Goal: Obtain resource: Download file/media

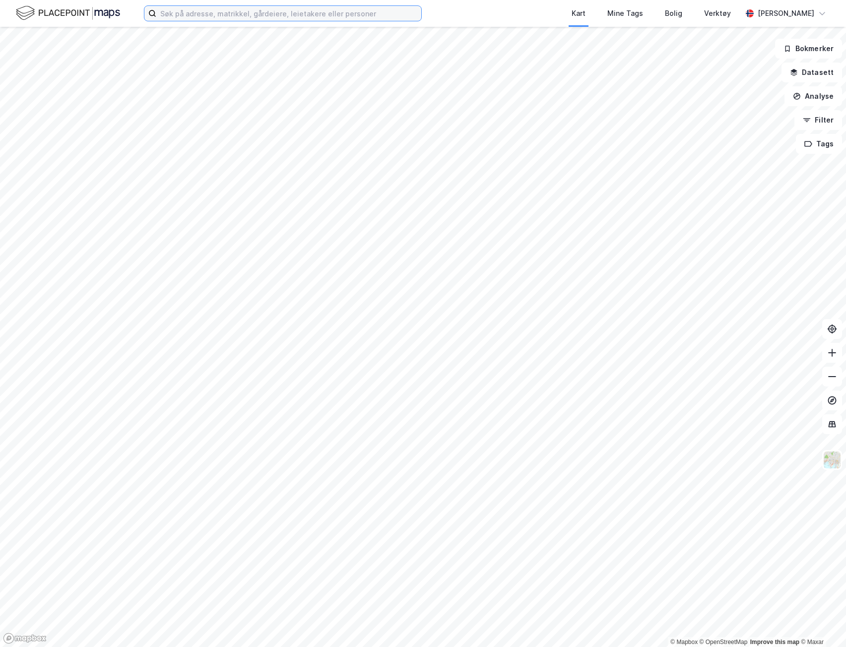
click at [192, 13] on input at bounding box center [288, 13] width 265 height 15
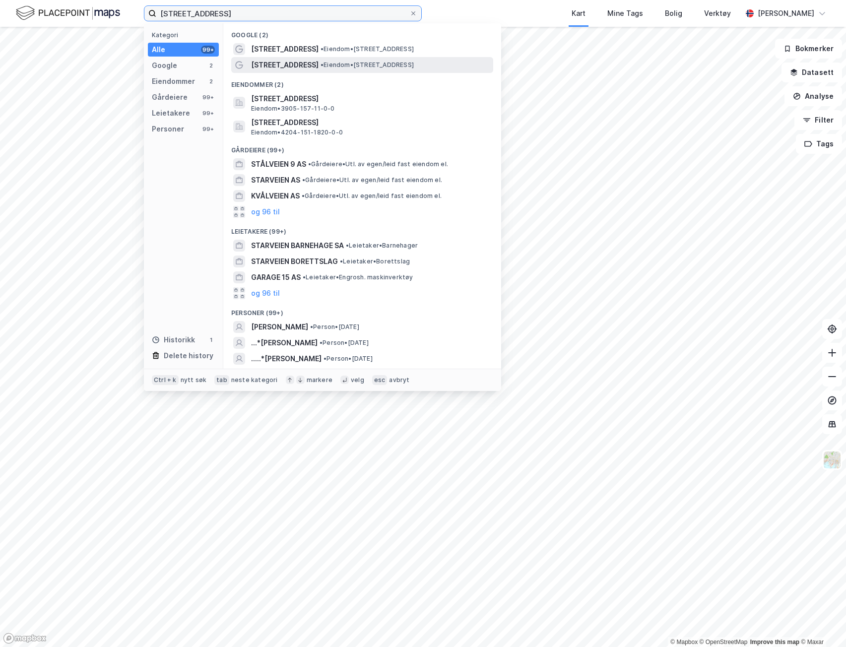
type input "[STREET_ADDRESS]"
click at [310, 59] on div "[STREET_ADDRESS] • Eiendom • [STREET_ADDRESS]" at bounding box center [371, 65] width 240 height 12
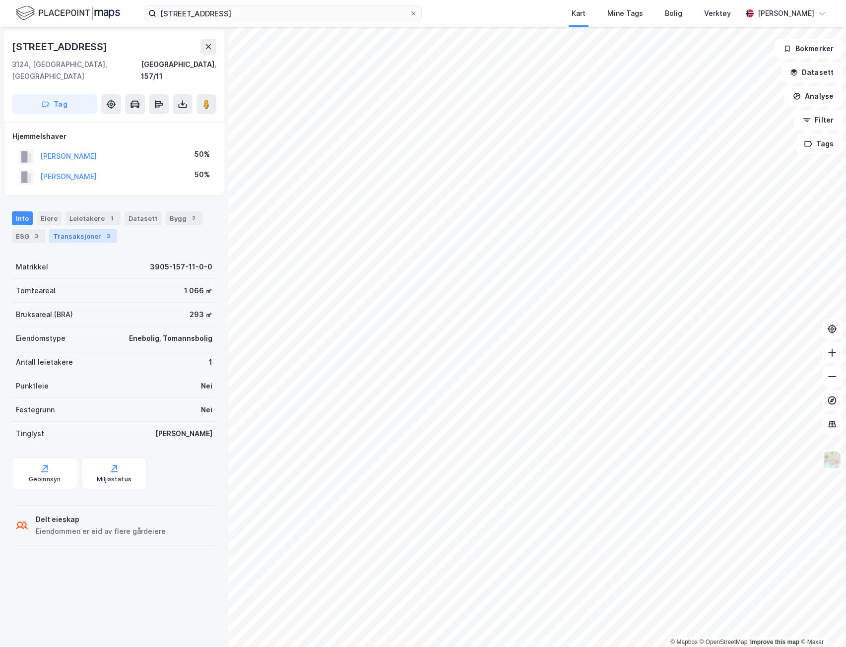
click at [99, 229] on div "Transaksjoner 3" at bounding box center [83, 236] width 68 height 14
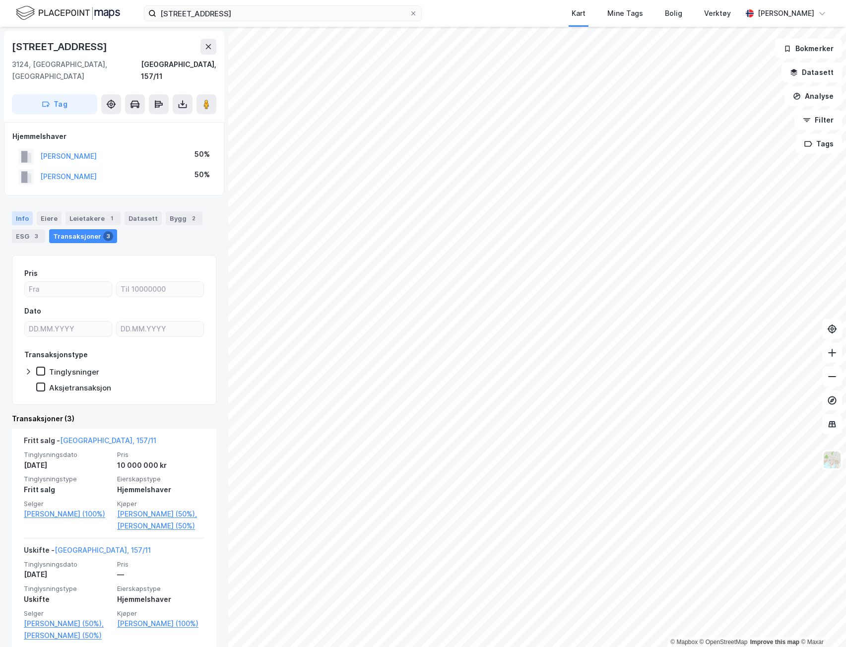
click at [16, 211] on div "Info" at bounding box center [22, 218] width 21 height 14
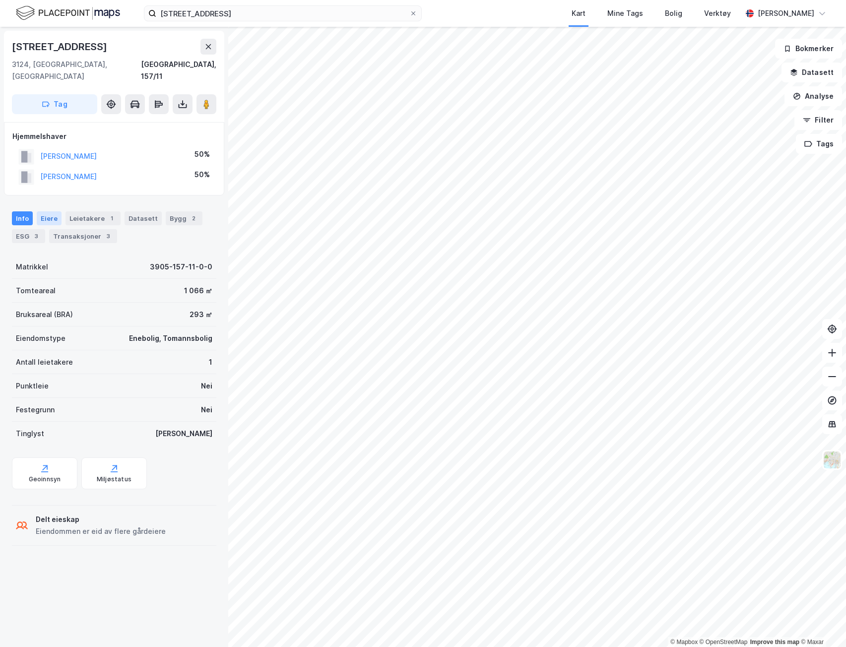
click at [50, 211] on div "Eiere" at bounding box center [49, 218] width 25 height 14
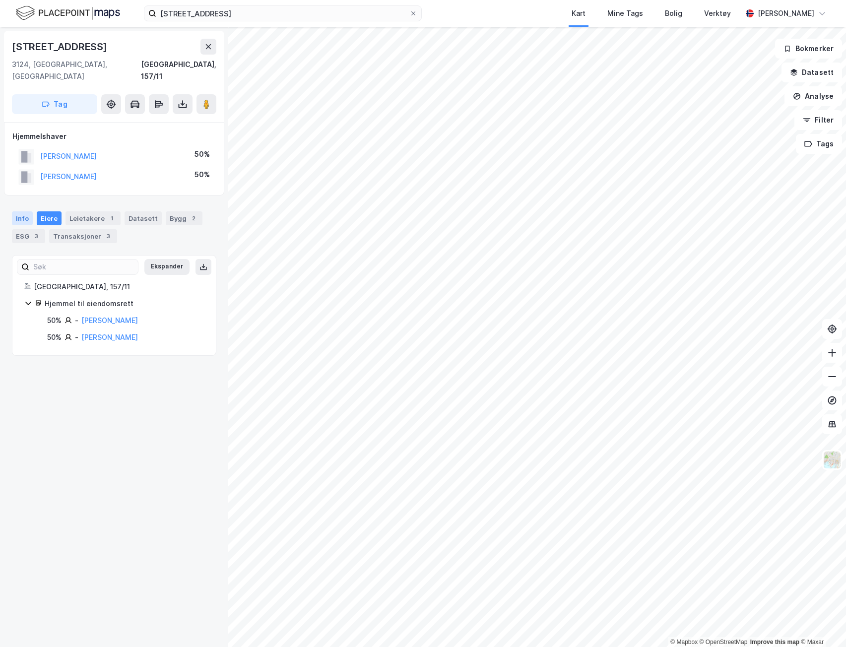
click at [23, 211] on div "Info" at bounding box center [22, 218] width 21 height 14
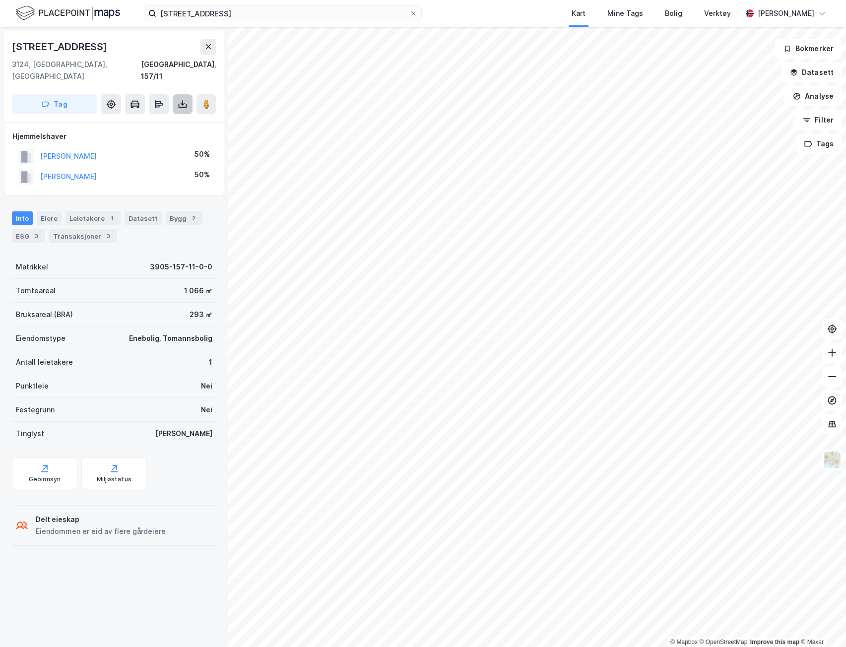
click at [183, 100] on icon at bounding box center [182, 102] width 1 height 5
click at [162, 120] on div "Last ned grunnbok" at bounding box center [134, 124] width 58 height 8
